Goal: Task Accomplishment & Management: Complete application form

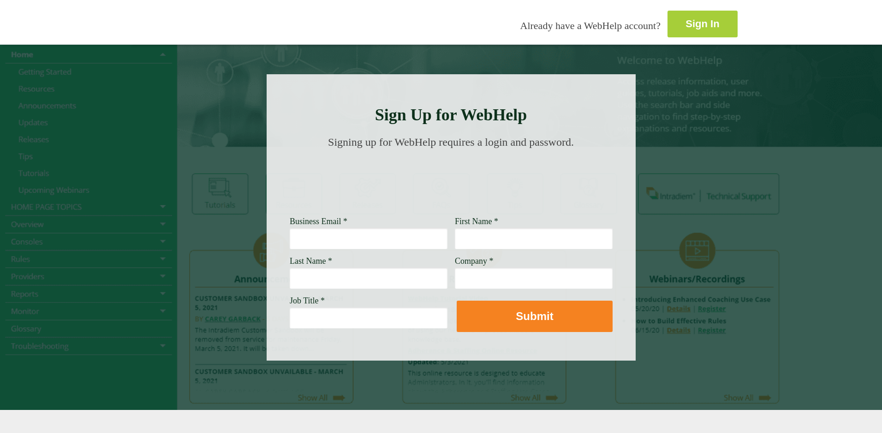
click at [686, 18] on strong "Sign In" at bounding box center [703, 24] width 34 height 12
click at [290, 244] on input "Business Email *" at bounding box center [369, 238] width 158 height 21
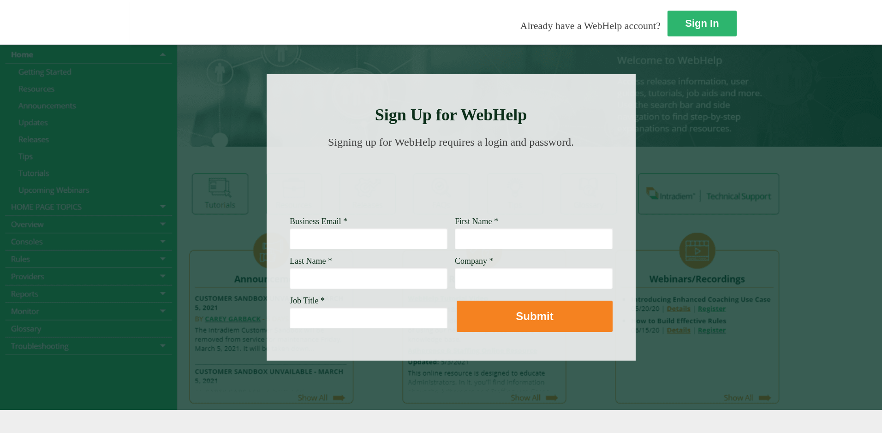
click at [455, 249] on input "First Name *" at bounding box center [534, 238] width 158 height 21
click at [478, 20] on div at bounding box center [615, 24] width 275 height 36
click at [121, 84] on div at bounding box center [441, 227] width 882 height 366
click at [101, 99] on div at bounding box center [441, 227] width 882 height 366
